Goal: Information Seeking & Learning: Understand process/instructions

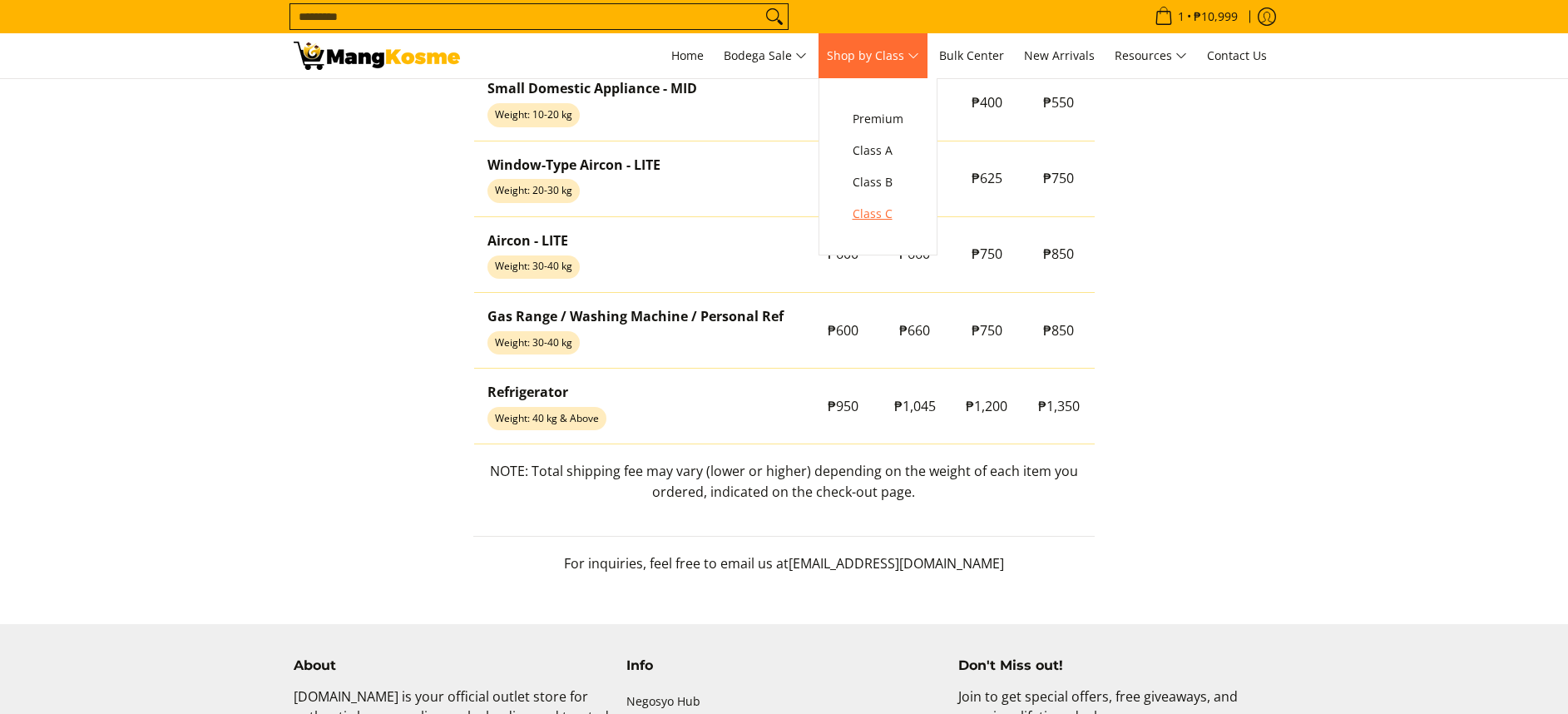
click at [899, 211] on span "Class C" at bounding box center [878, 214] width 51 height 21
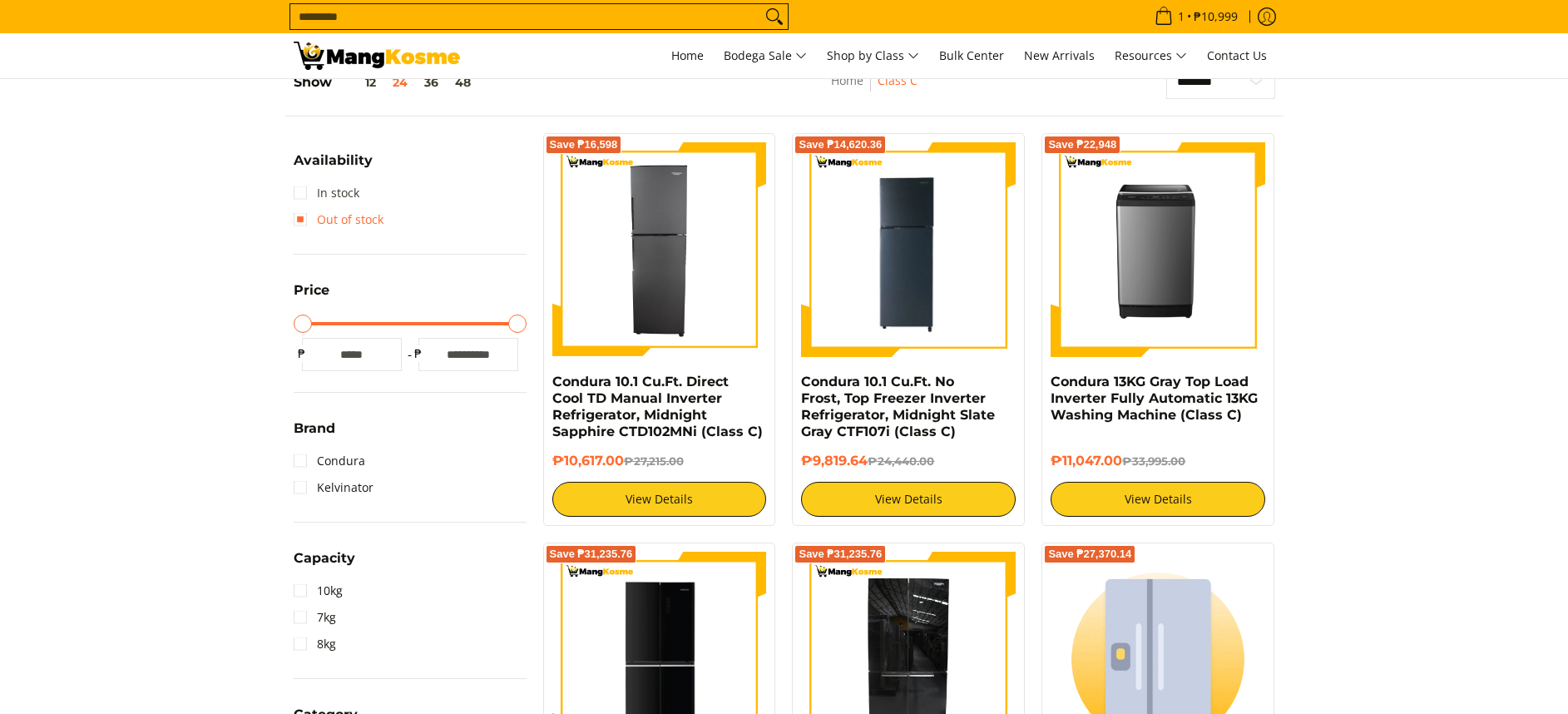
click at [353, 191] on link "In stock" at bounding box center [326, 193] width 66 height 27
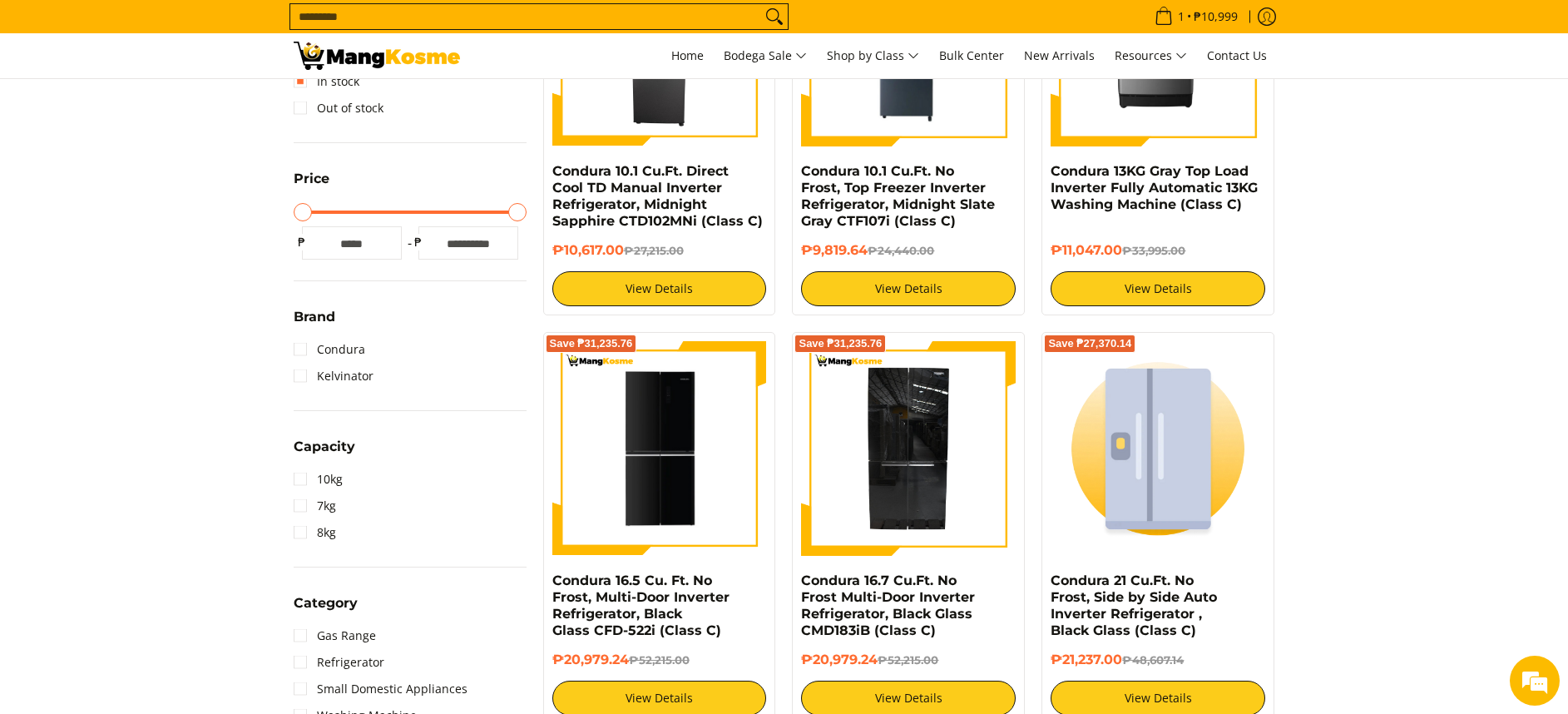
scroll to position [499, 0]
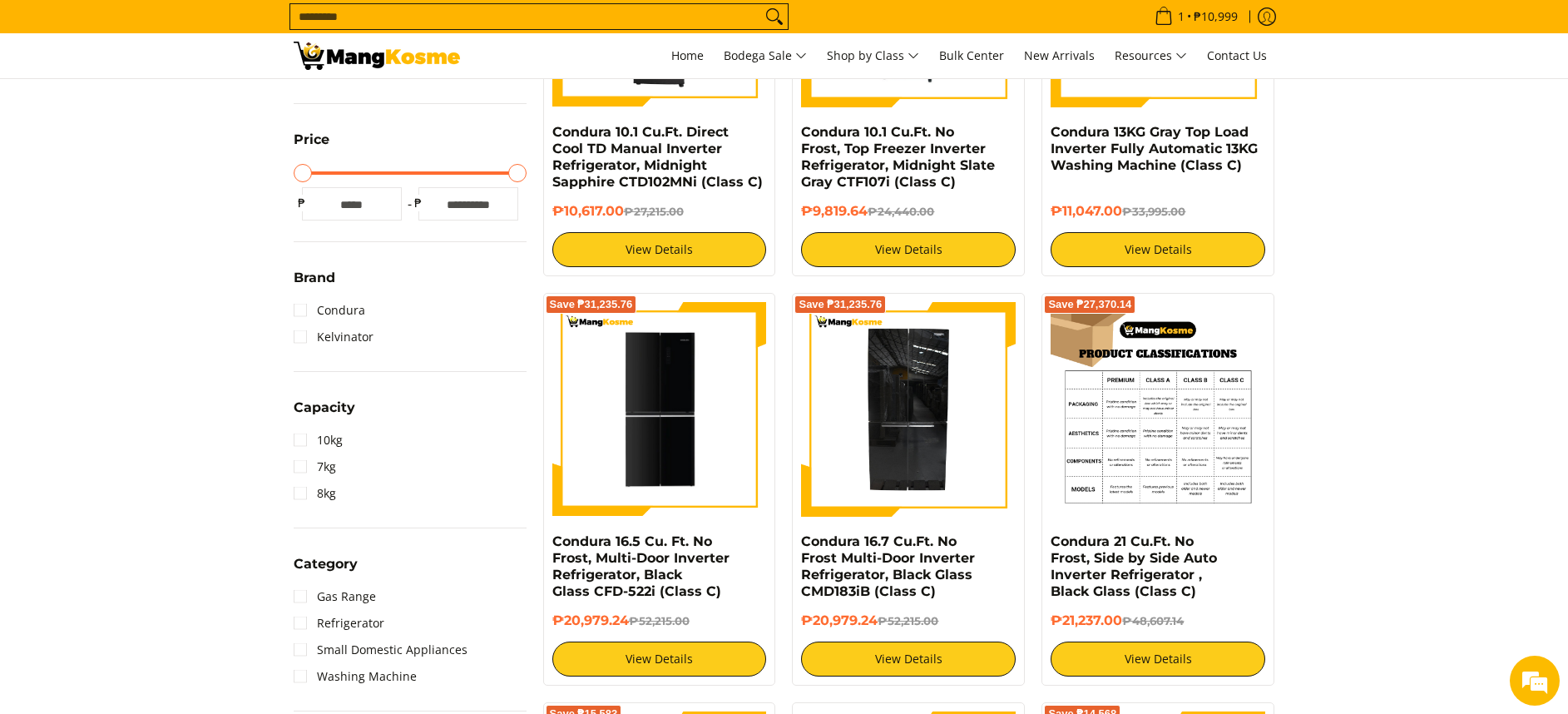
click at [1168, 435] on img at bounding box center [1158, 409] width 214 height 214
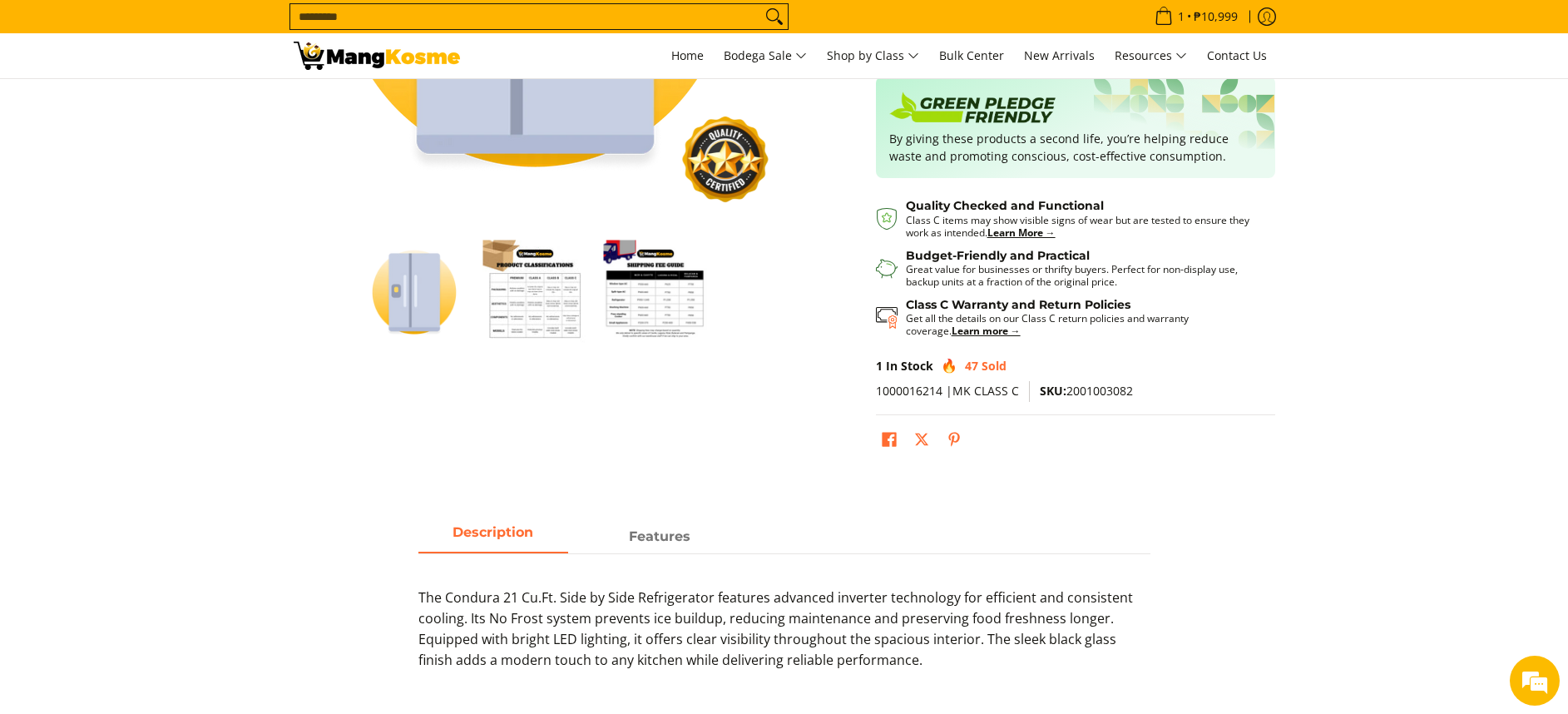
scroll to position [374, 0]
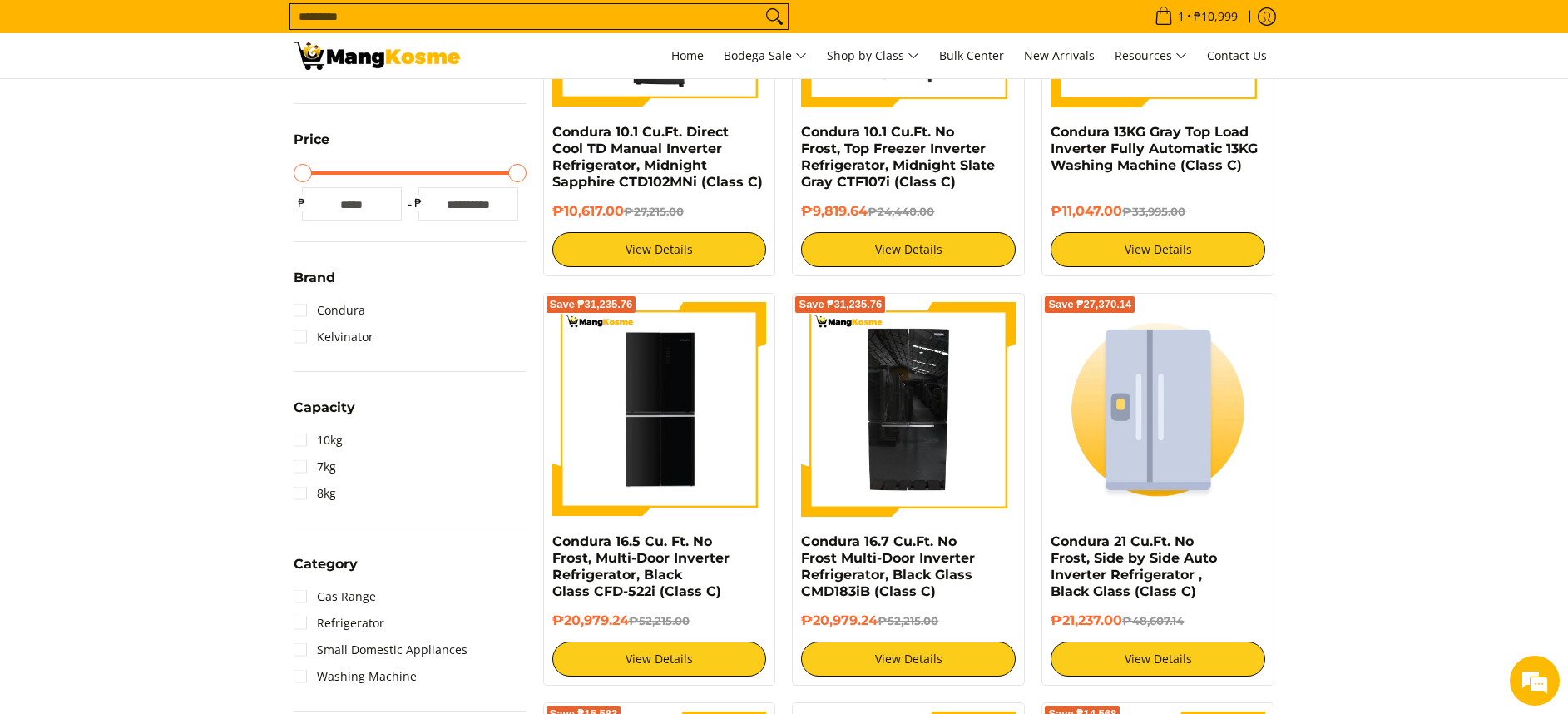
click at [657, 19] on input "Search..." at bounding box center [526, 16] width 471 height 25
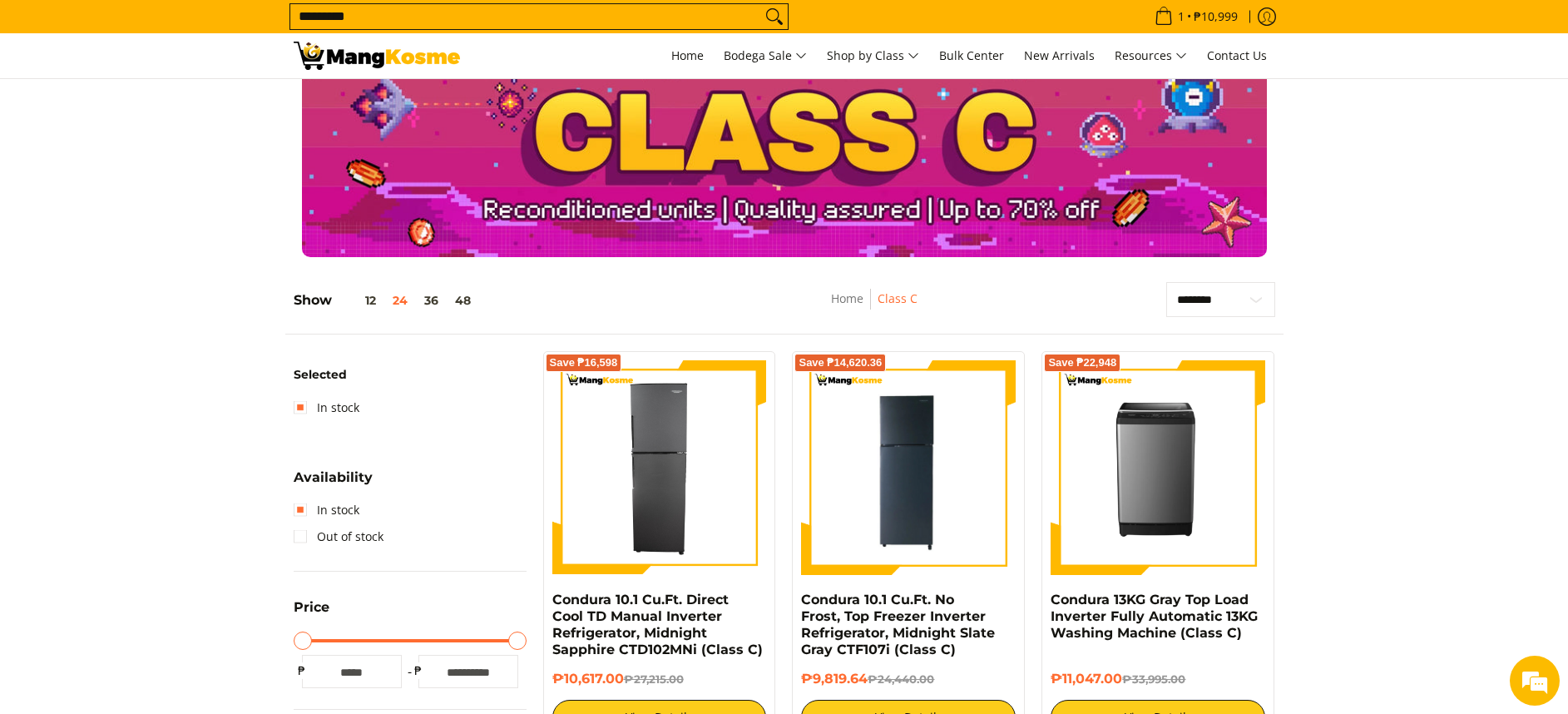
scroll to position [5, 0]
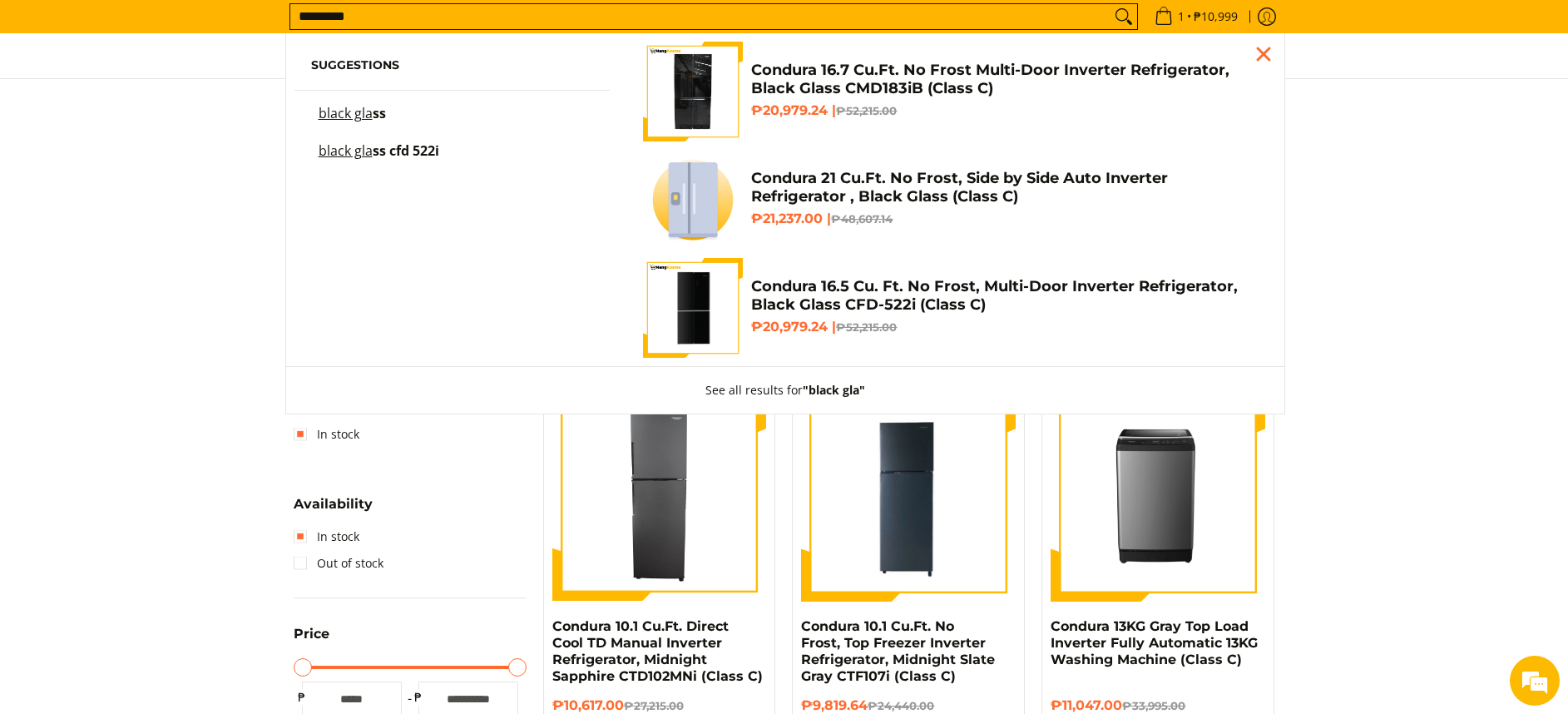
type input "*********"
click at [832, 170] on h4 "Condura 21 Cu.Ft. No Frost, Side by Side Auto Inverter Refrigerator , Black Gla…" at bounding box center [1005, 187] width 507 height 37
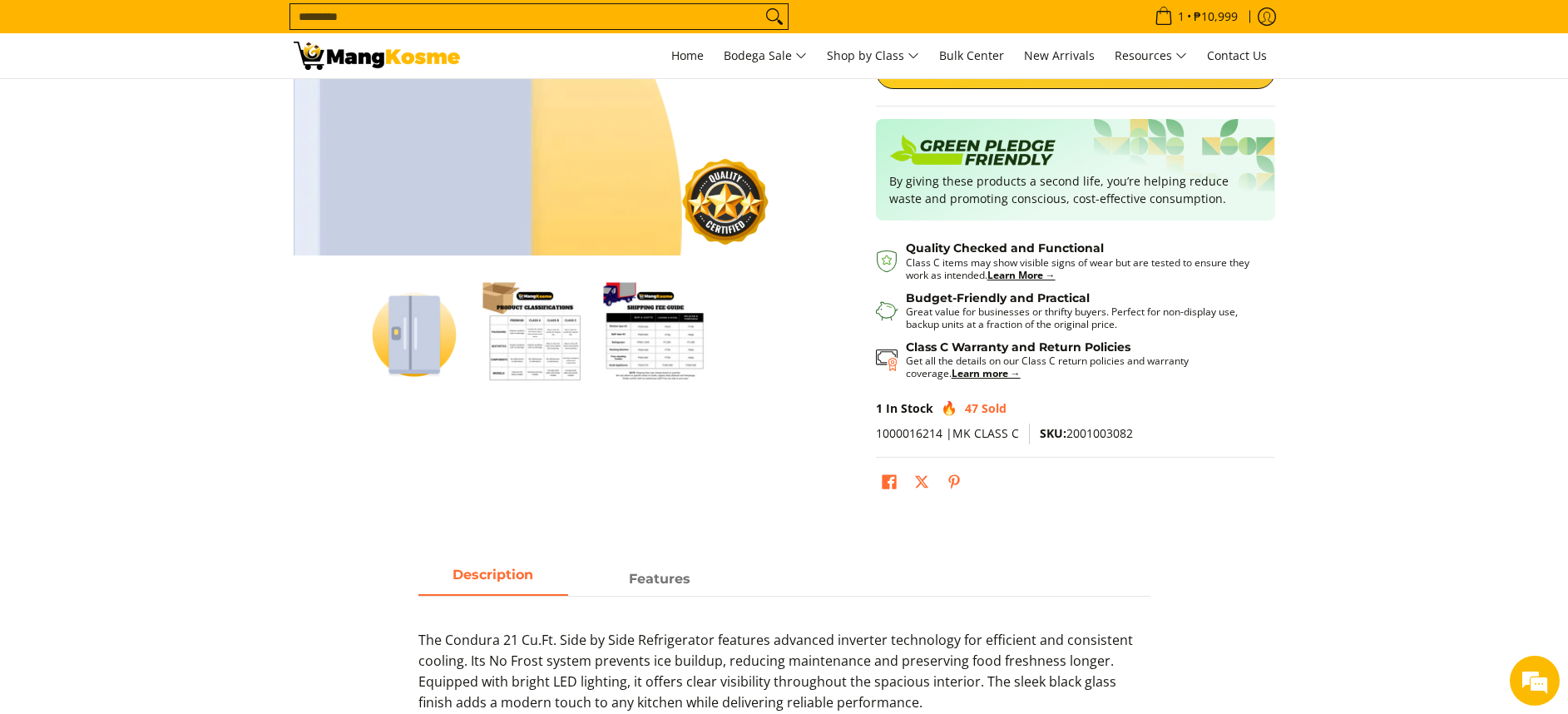
scroll to position [499, 0]
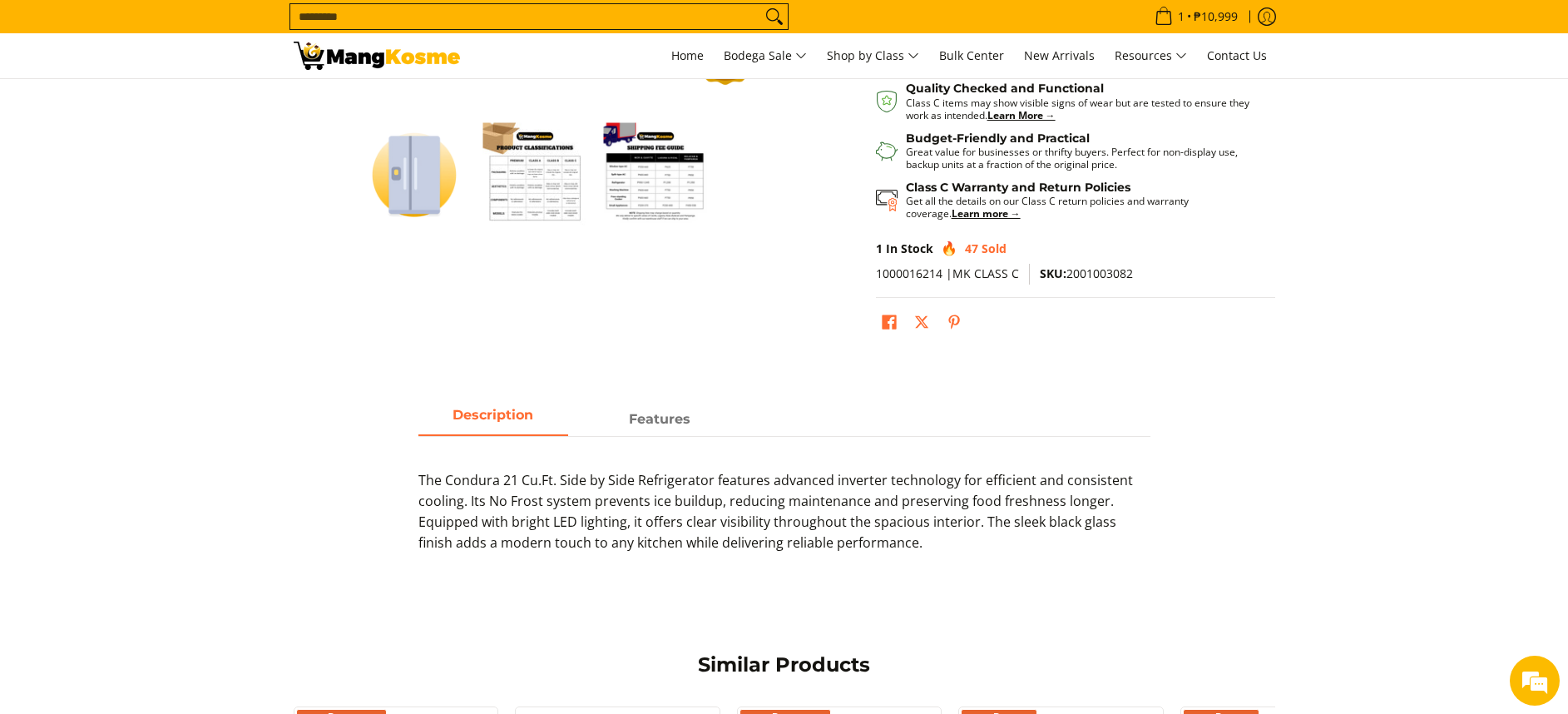
click at [529, 16] on input "Search..." at bounding box center [526, 16] width 471 height 25
paste input "*******"
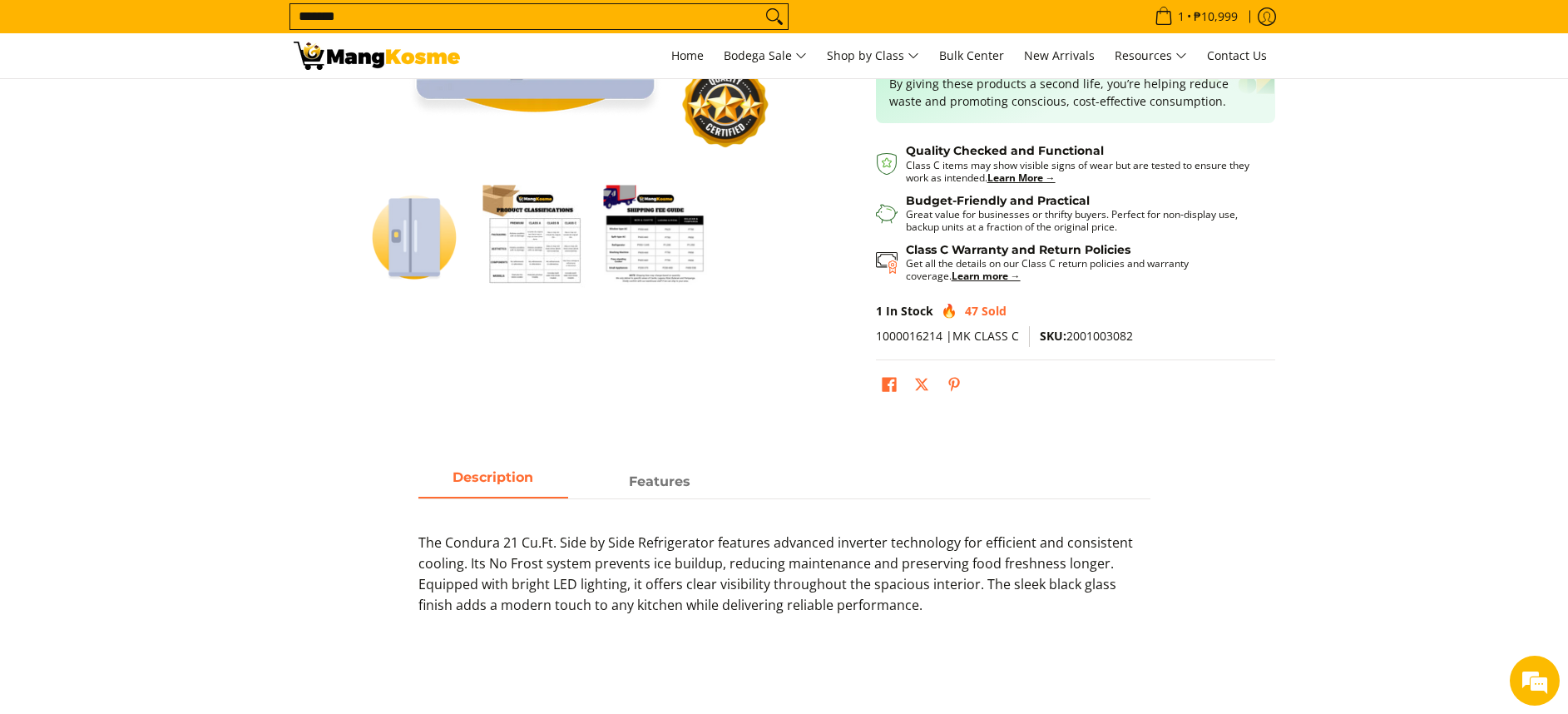
scroll to position [429, 0]
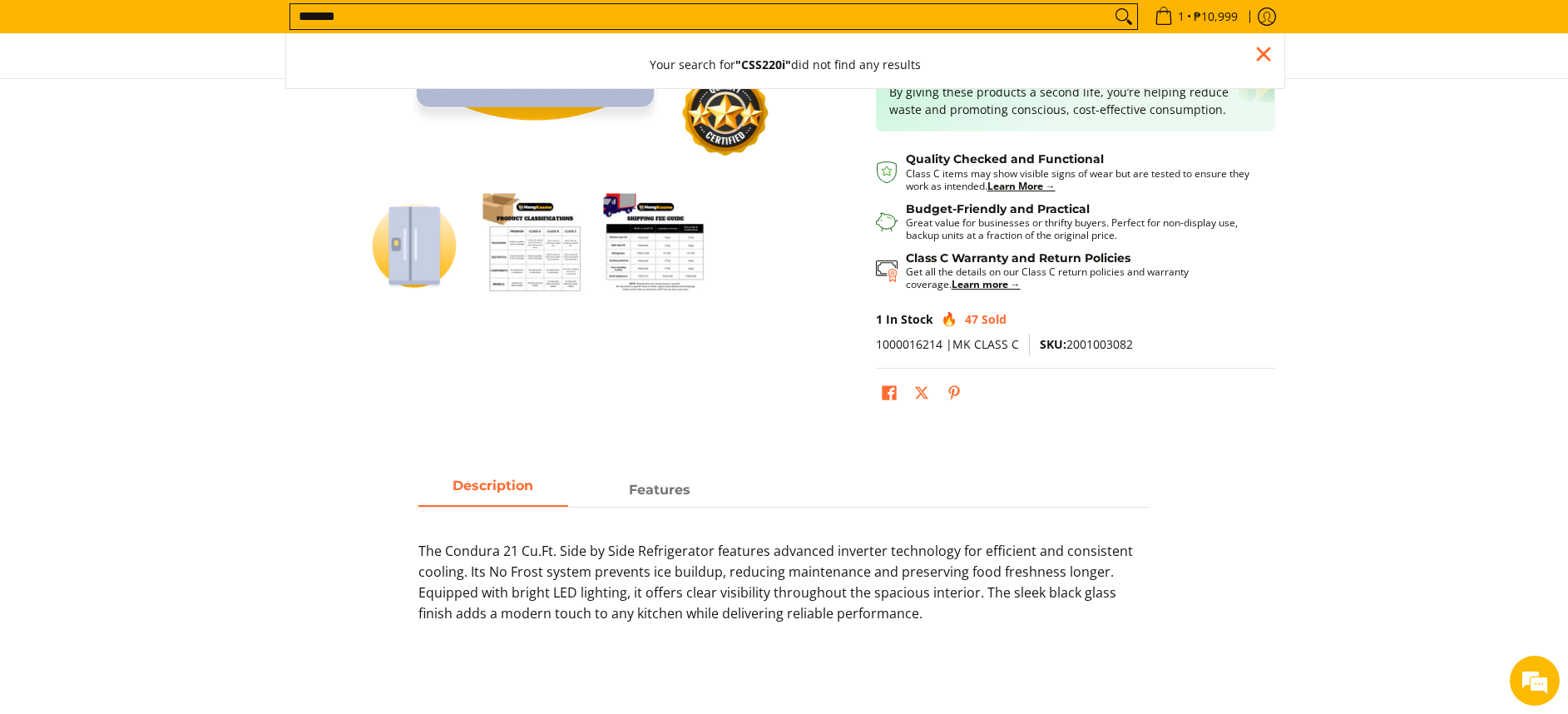
type input "*******"
click at [623, 209] on img "mang-kosme-shipping-fee-guide-infographic" at bounding box center [655, 245] width 104 height 104
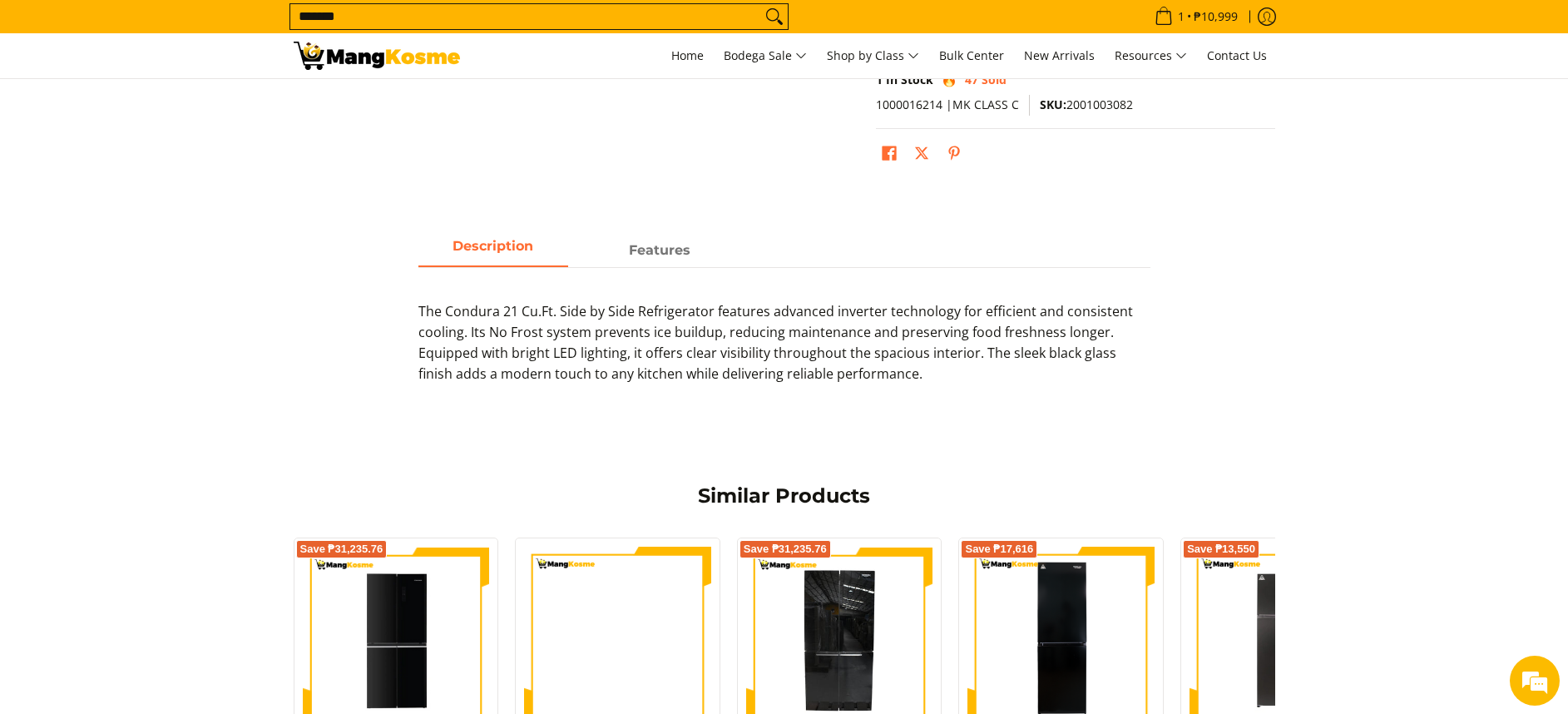
scroll to position [1400, 0]
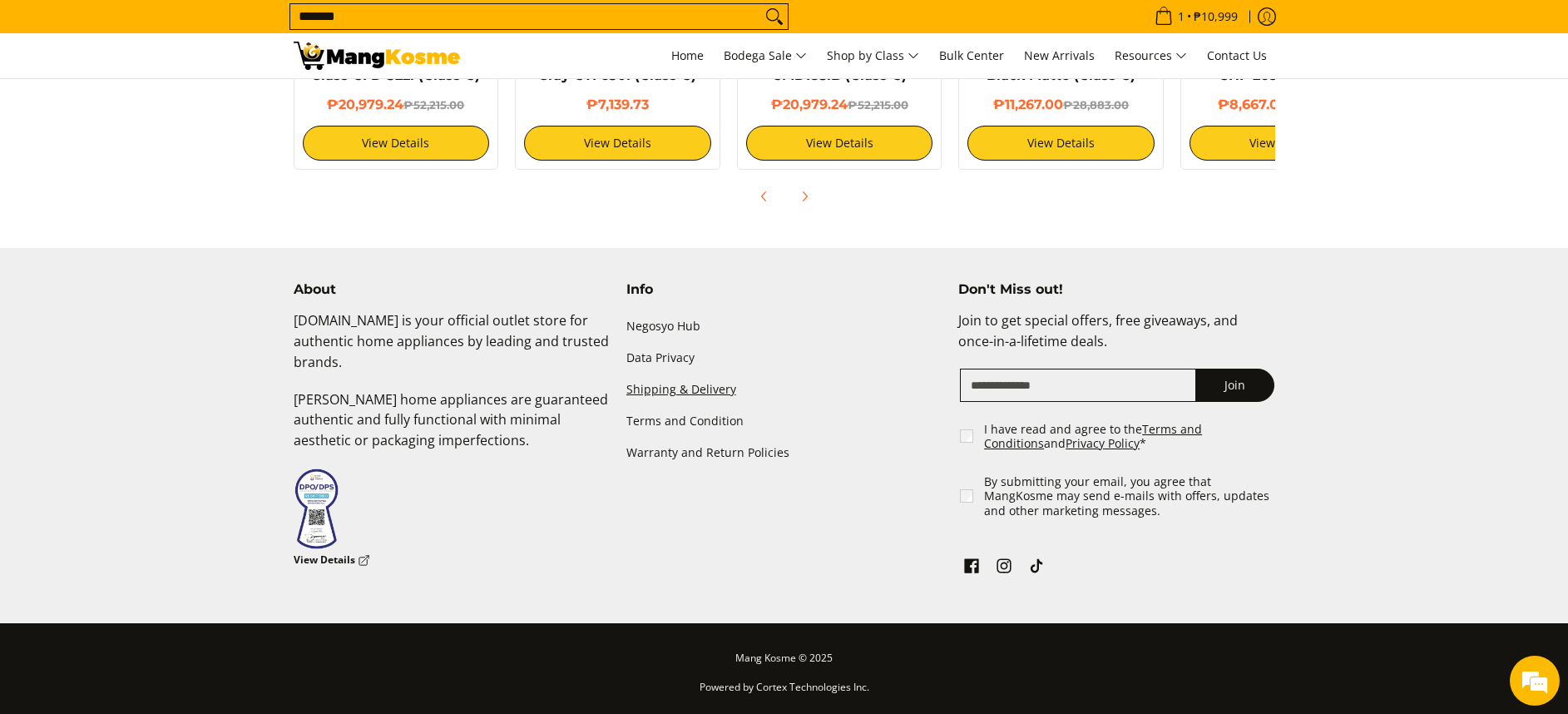
click at [707, 397] on link "Shipping & Delivery" at bounding box center [784, 389] width 316 height 32
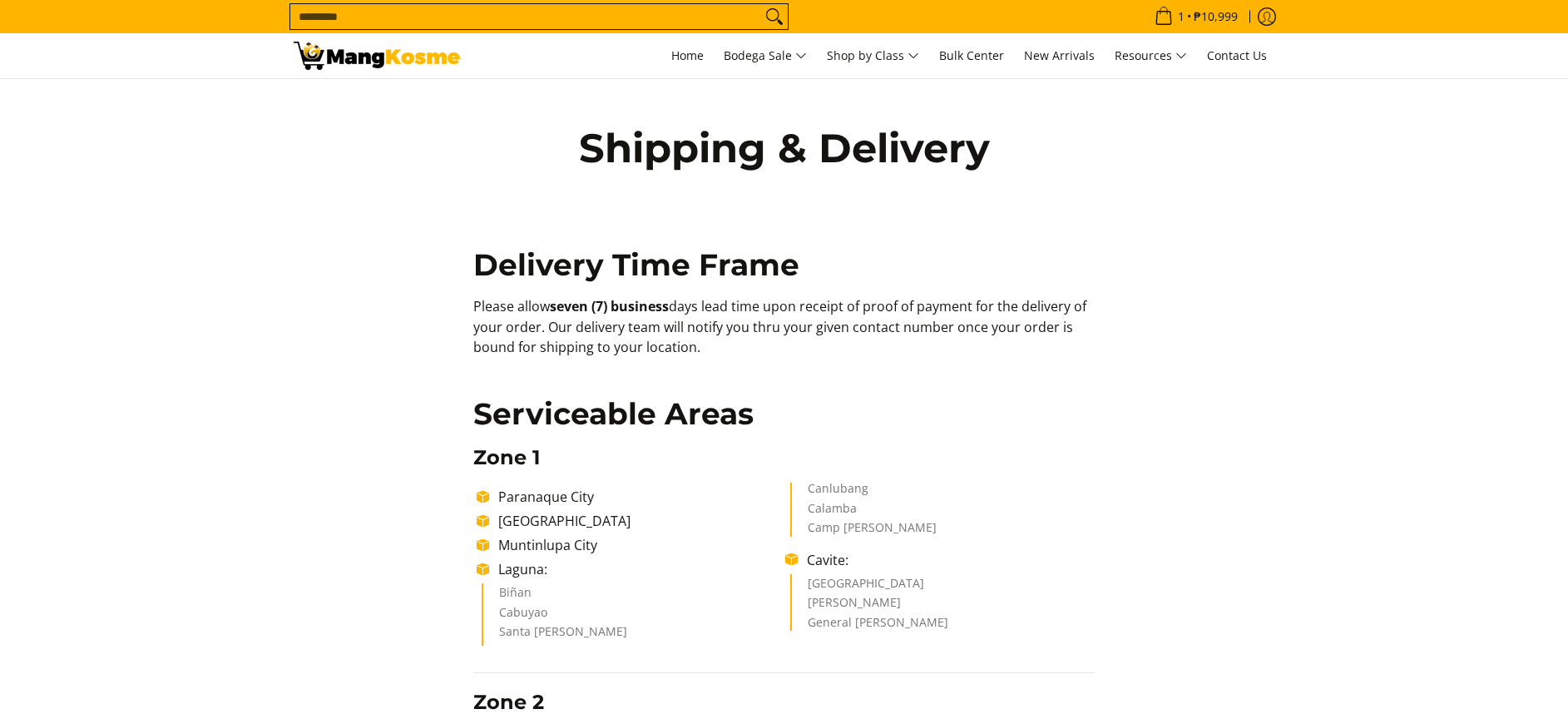
drag, startPoint x: 573, startPoint y: 311, endPoint x: 724, endPoint y: 349, distance: 155.7
copy p "Please allow seven (7) business days lead time upon receipt of proof of payment…"
click at [805, 361] on p "Please allow seven (7) business days lead time upon receipt of proof of payment…" at bounding box center [783, 335] width 621 height 78
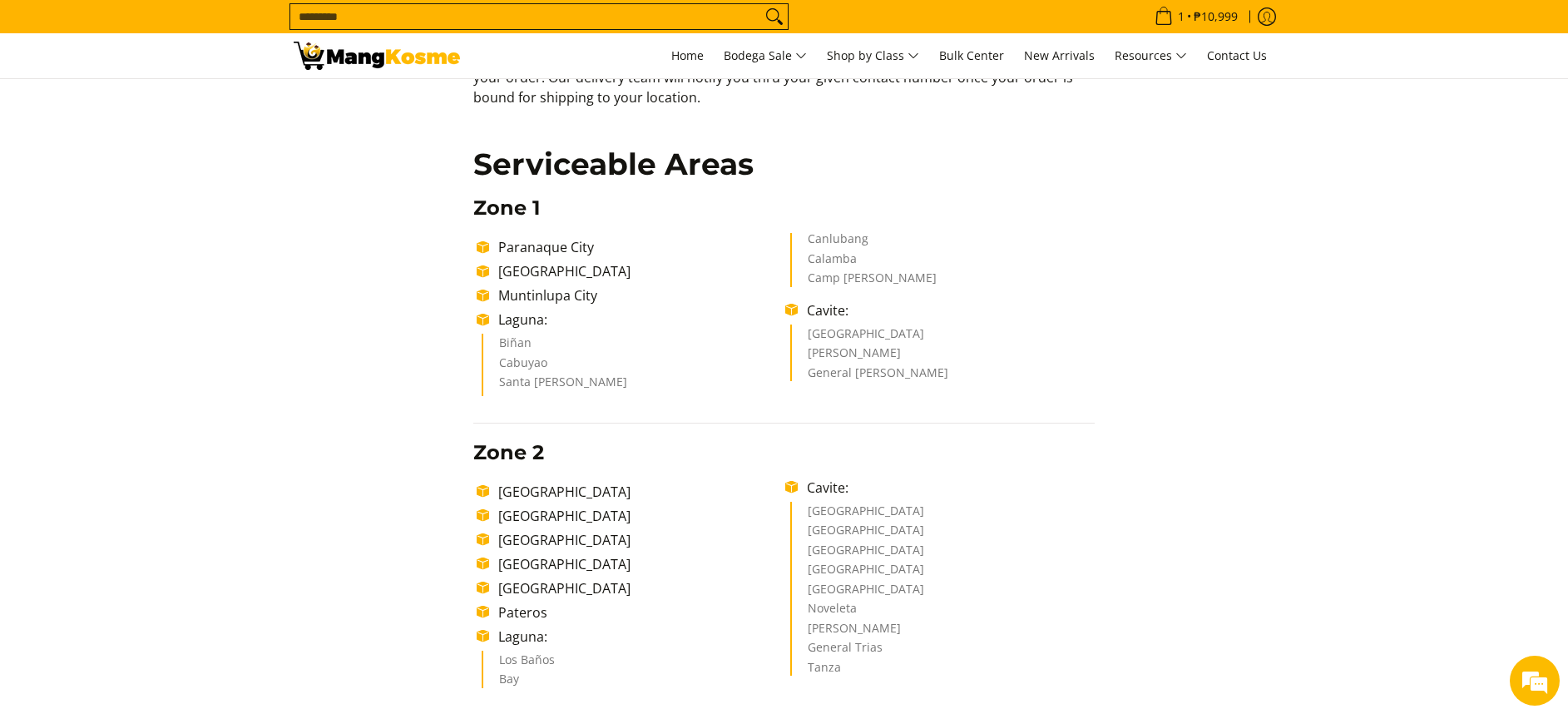
click at [861, 282] on li "Camp [PERSON_NAME]" at bounding box center [943, 279] width 270 height 15
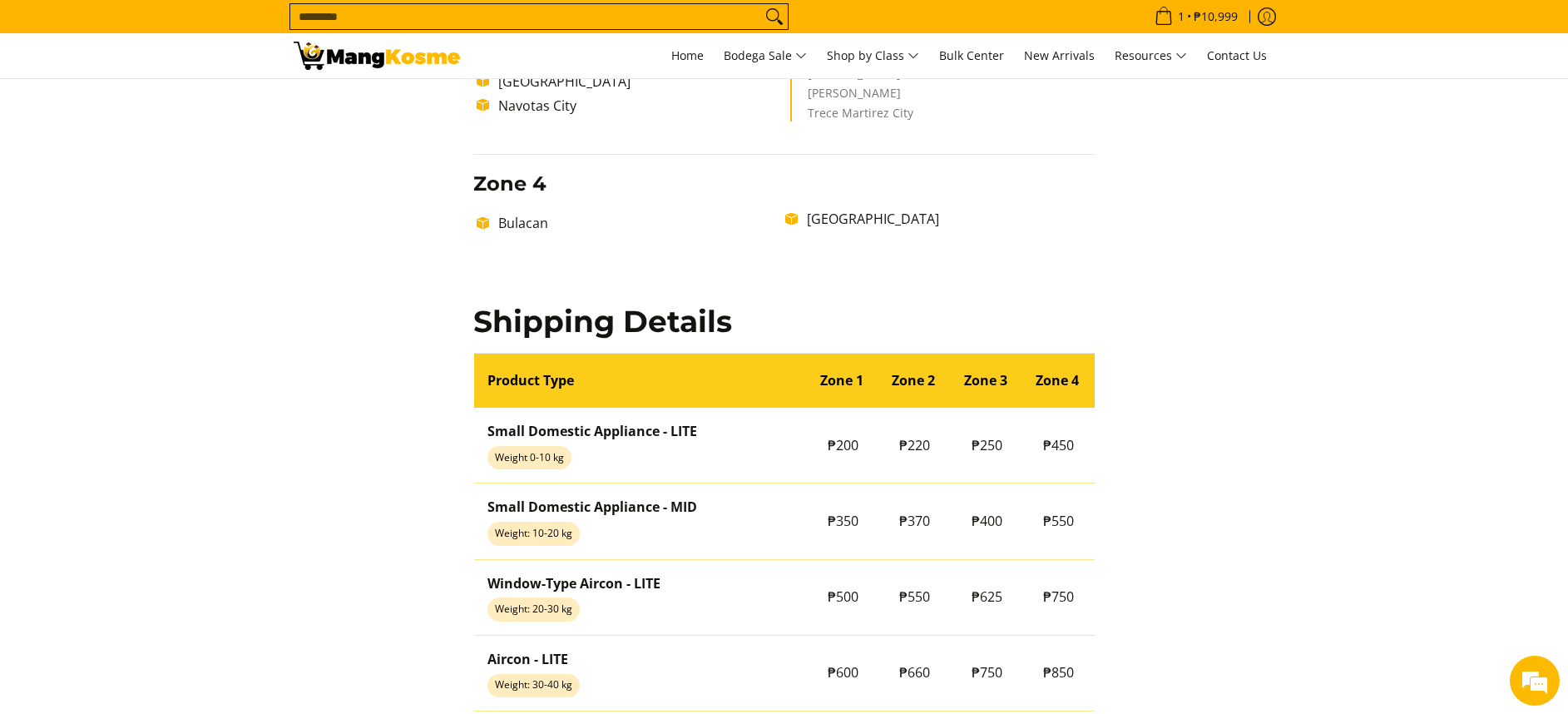
scroll to position [1497, 0]
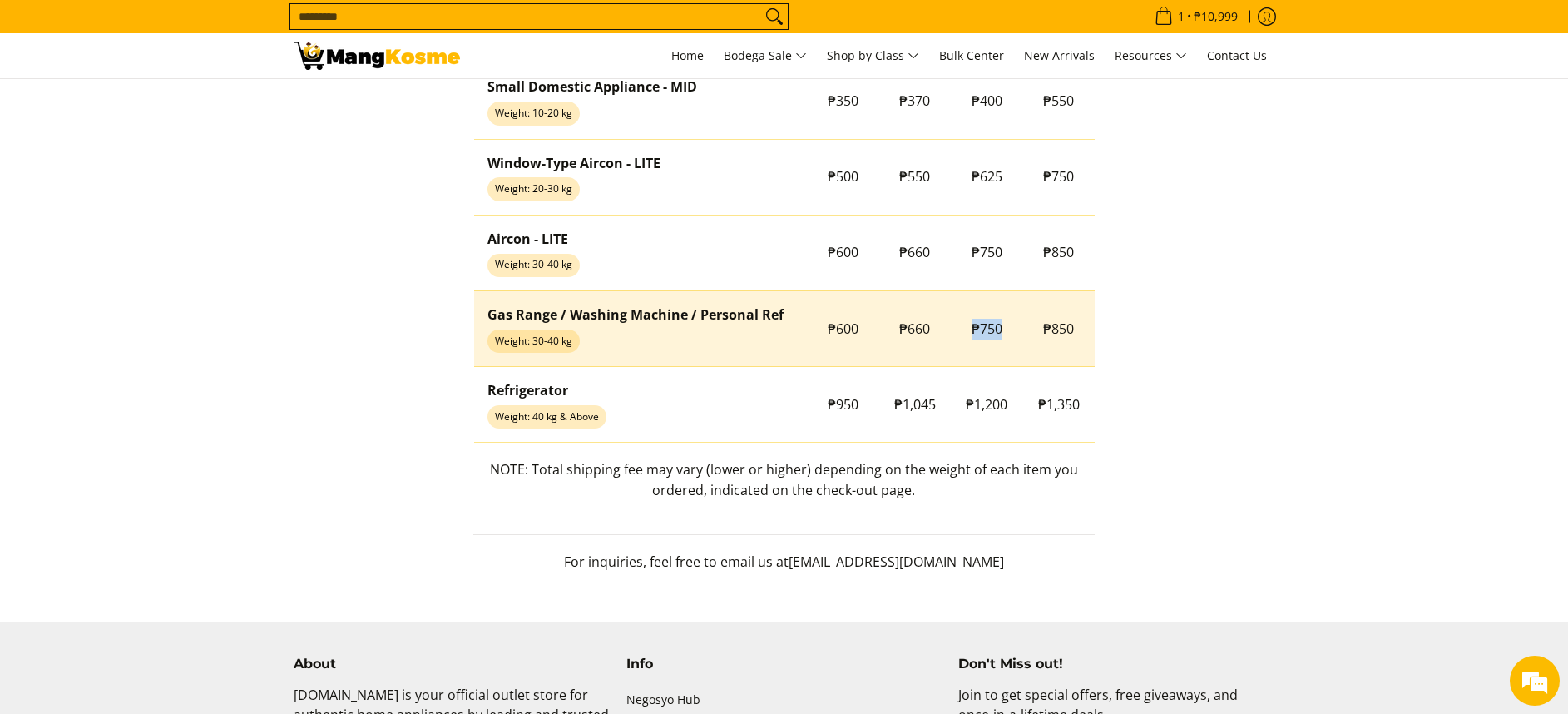
drag, startPoint x: 963, startPoint y: 333, endPoint x: 1032, endPoint y: 341, distance: 69.5
click at [1033, 341] on tr "Gas Range / Washing Machine / Personal Ref Weight: 30-40 kg ₱600 ₱660 ₱750 ₱850" at bounding box center [784, 327] width 620 height 76
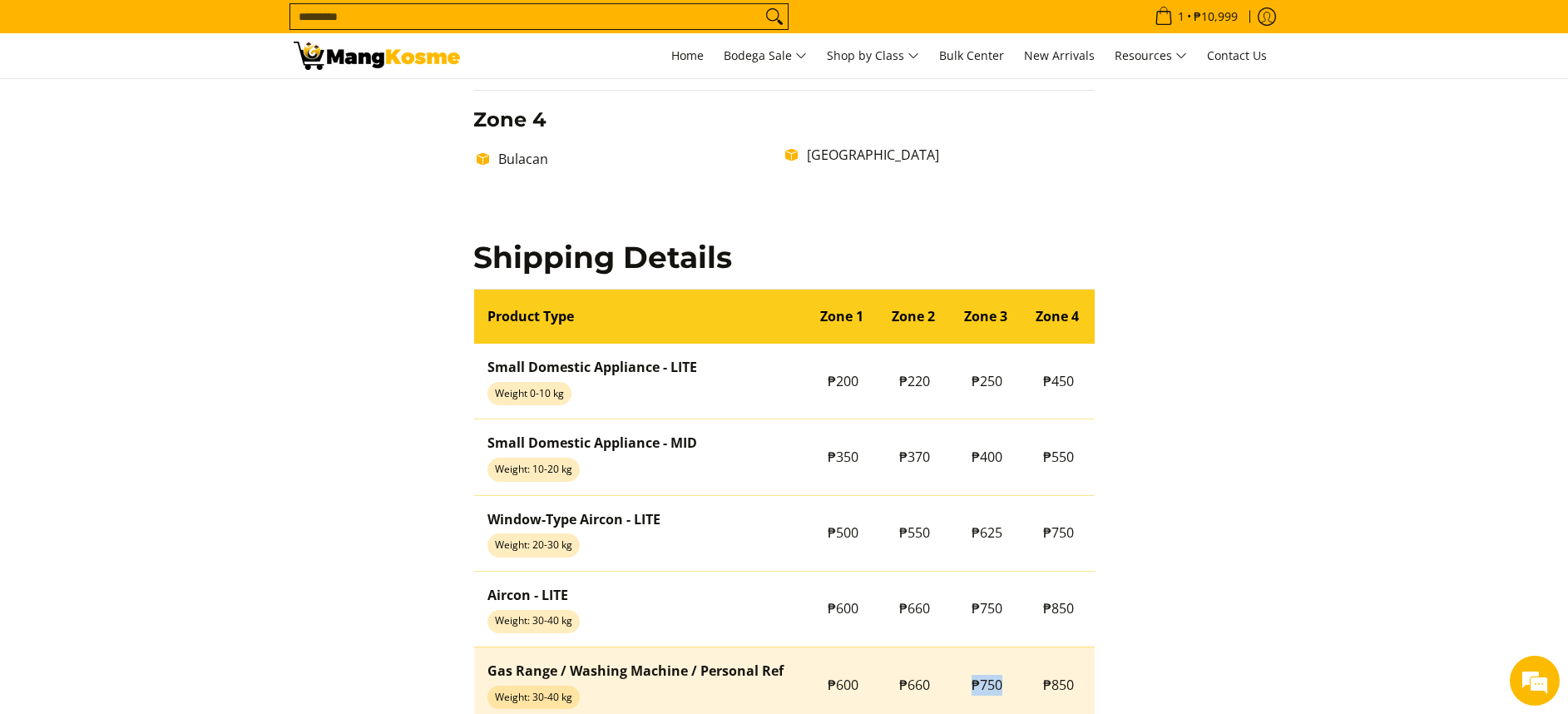
scroll to position [1247, 0]
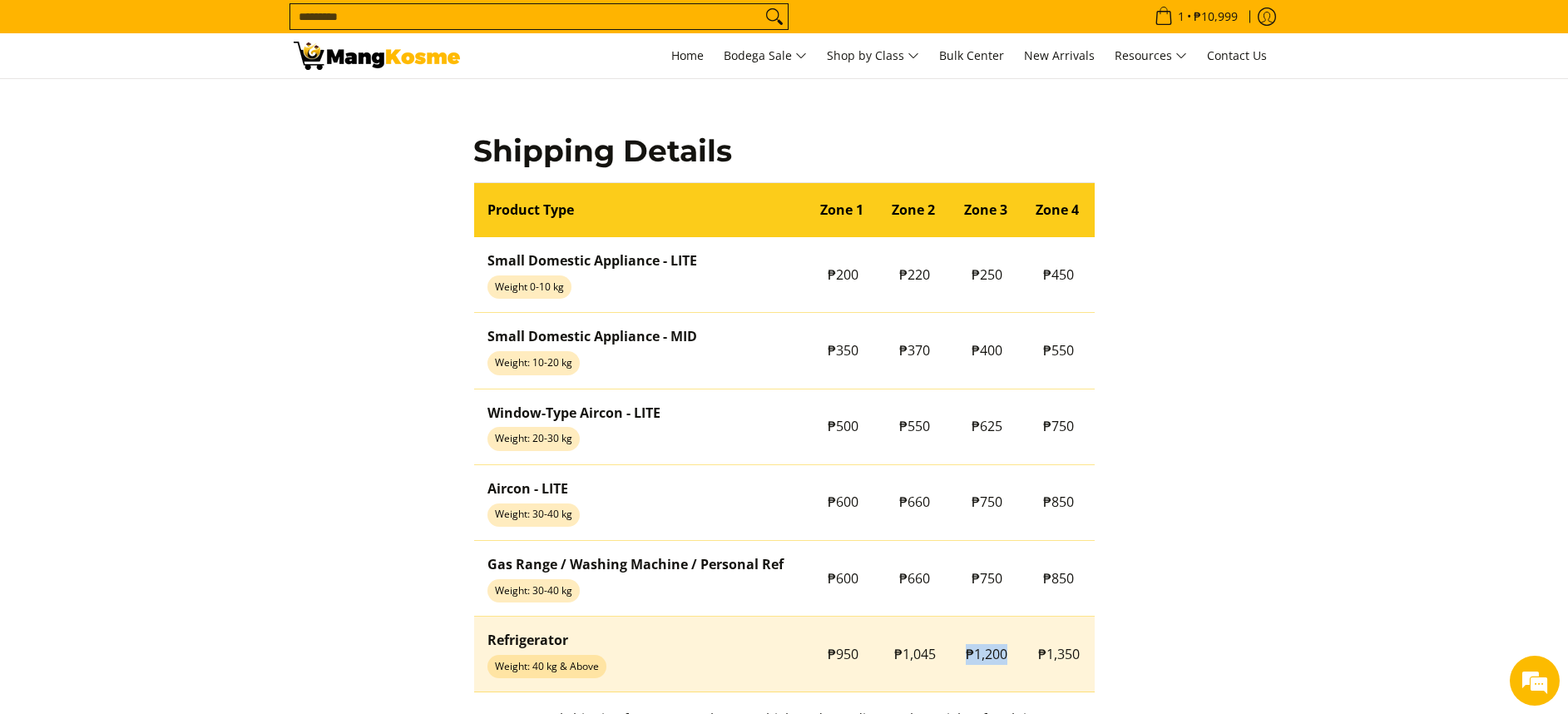
copy span "₱1,200"
drag, startPoint x: 980, startPoint y: 670, endPoint x: 1013, endPoint y: 676, distance: 33.5
click at [1013, 676] on td "₱1,200" at bounding box center [987, 654] width 73 height 76
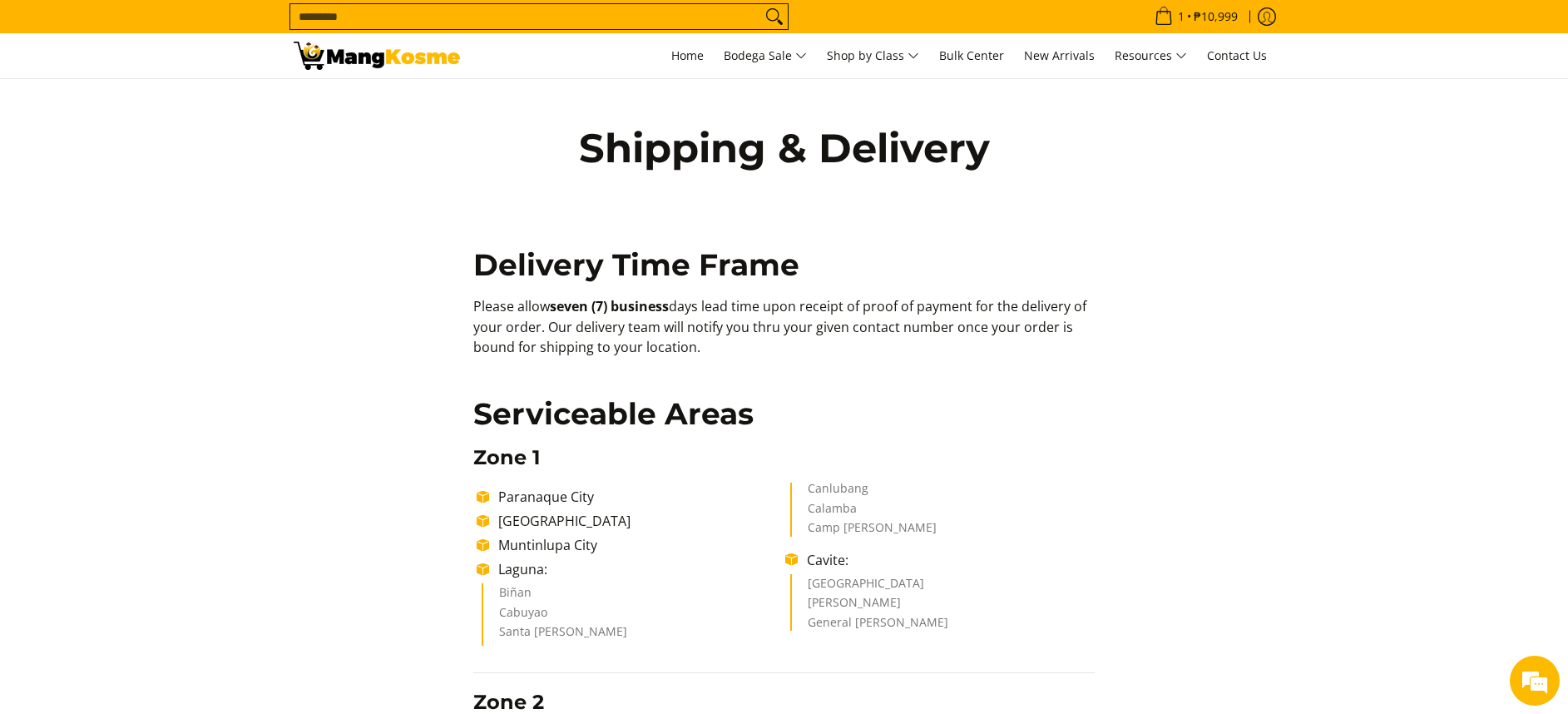
drag, startPoint x: 456, startPoint y: 305, endPoint x: 734, endPoint y: 356, distance: 282.6
copy p "Please allow seven (7) business days lead time upon receipt of proof of payment…"
